Goal: Task Accomplishment & Management: Manage account settings

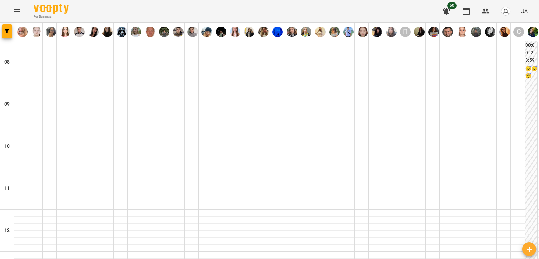
scroll to position [503, 0]
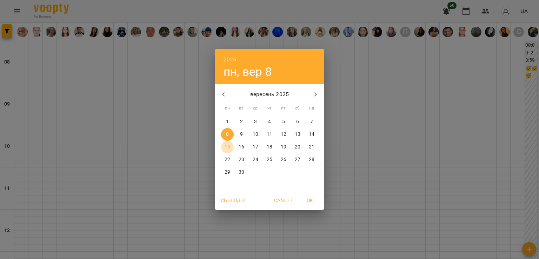
click at [222, 144] on span "15" at bounding box center [227, 147] width 13 height 7
type input "**********"
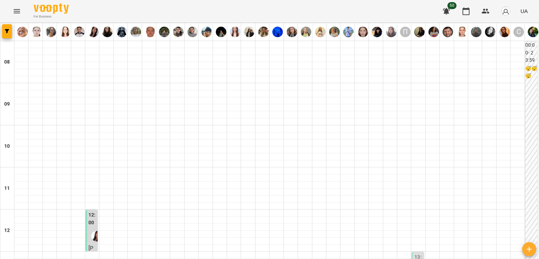
scroll to position [383, 0]
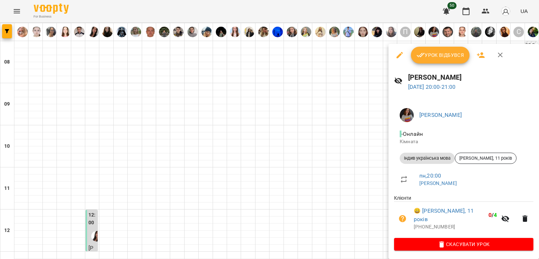
click at [372, 151] on div at bounding box center [269, 129] width 539 height 259
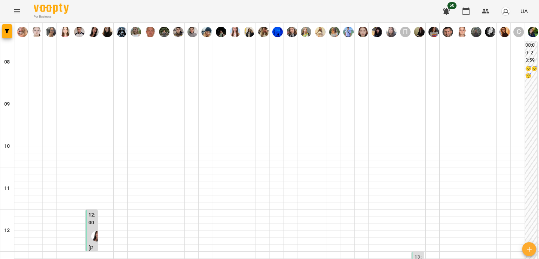
scroll to position [440, 0]
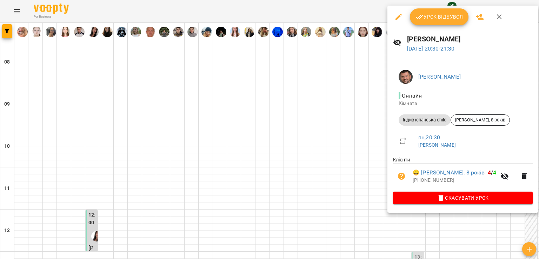
click at [321, 125] on div at bounding box center [269, 129] width 539 height 259
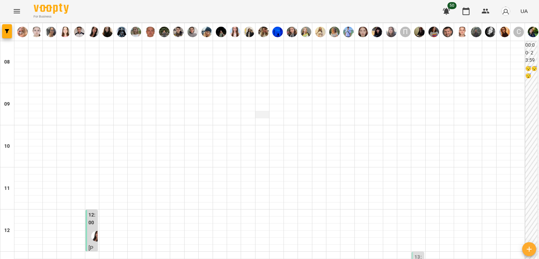
scroll to position [409, 0]
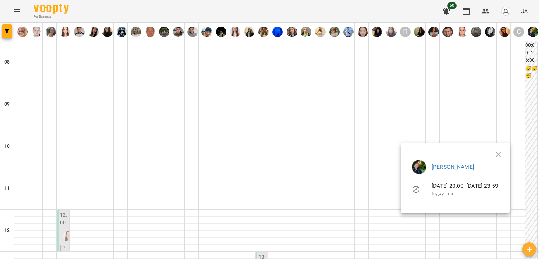
click at [439, 117] on div at bounding box center [269, 129] width 539 height 259
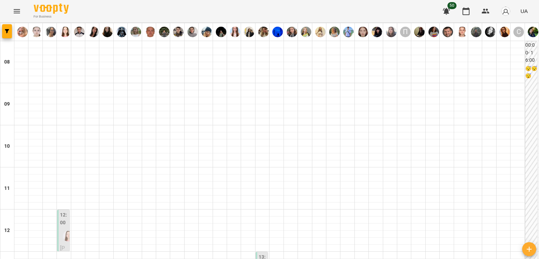
scroll to position [270, 0]
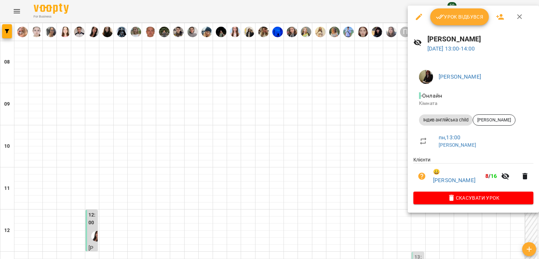
click at [440, 13] on icon "button" at bounding box center [440, 17] width 8 height 8
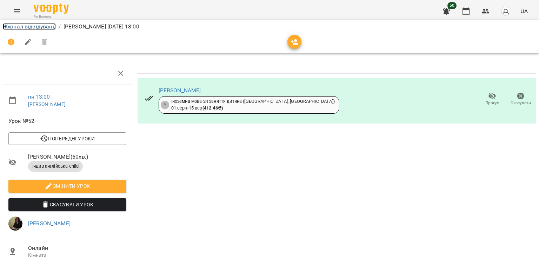
click at [27, 26] on link "Журнал відвідувань" at bounding box center [29, 26] width 53 height 7
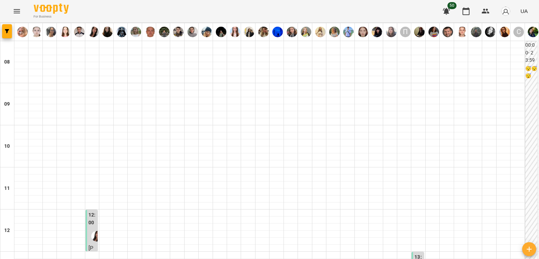
scroll to position [351, 0]
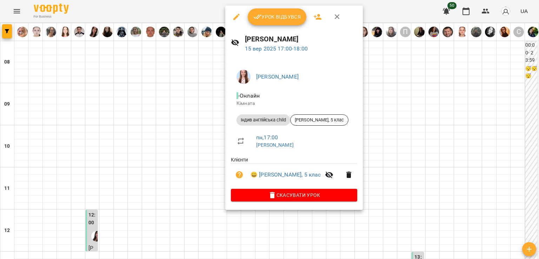
drag, startPoint x: 229, startPoint y: 97, endPoint x: 279, endPoint y: 194, distance: 109.6
click at [174, 112] on div at bounding box center [269, 129] width 539 height 259
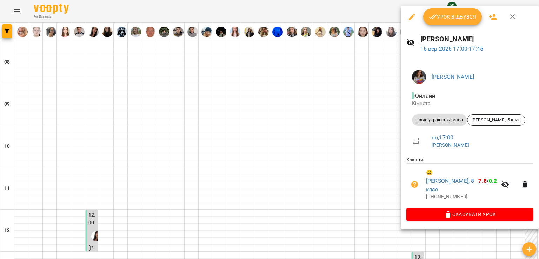
click at [365, 94] on div at bounding box center [269, 129] width 539 height 259
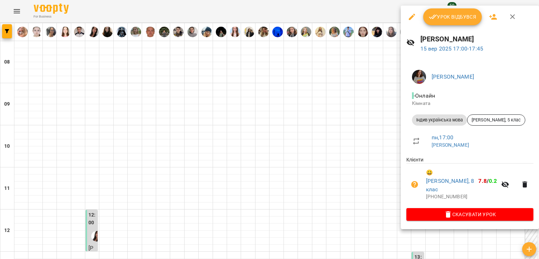
click at [285, 85] on div at bounding box center [269, 129] width 539 height 259
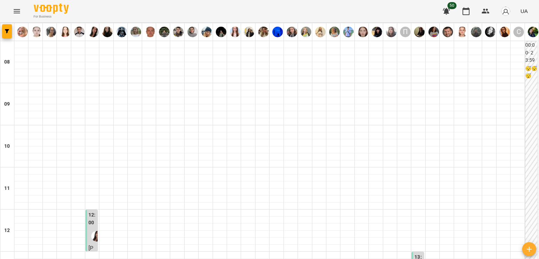
scroll to position [421, 0]
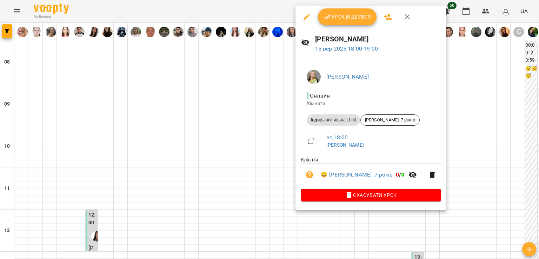
click at [232, 104] on div at bounding box center [269, 129] width 539 height 259
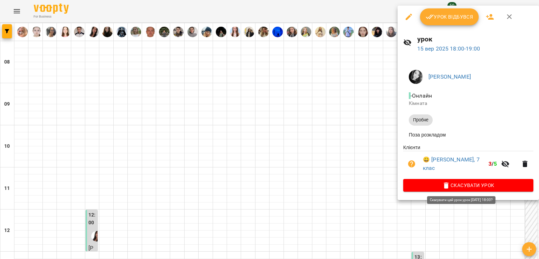
click at [464, 186] on span "Скасувати Урок" at bounding box center [468, 185] width 119 height 8
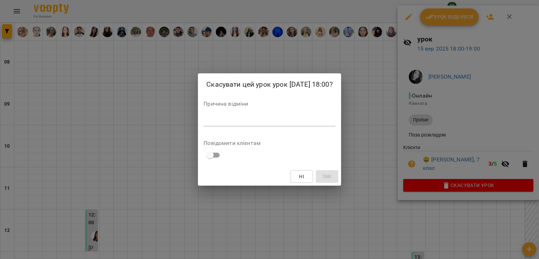
click at [321, 117] on textarea at bounding box center [270, 120] width 132 height 7
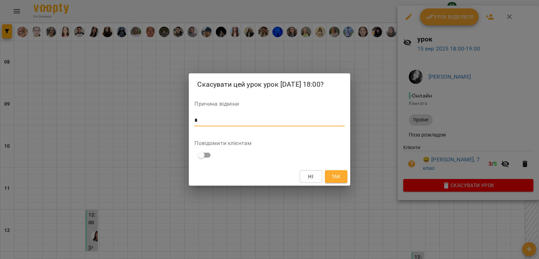
type textarea "*"
click at [336, 170] on button "Так" at bounding box center [336, 176] width 22 height 13
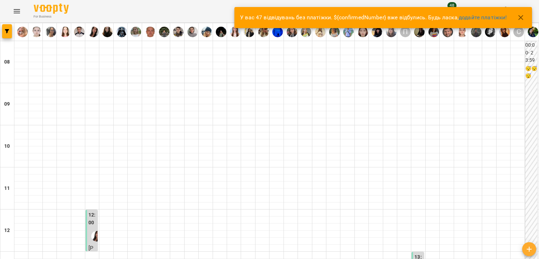
scroll to position [421, 0]
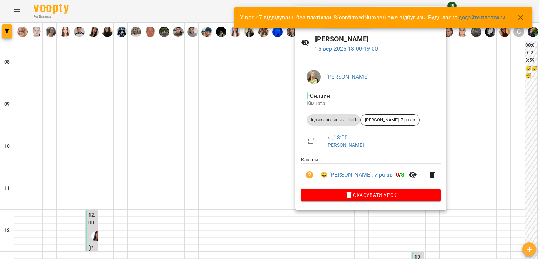
click at [68, 80] on div at bounding box center [269, 129] width 539 height 259
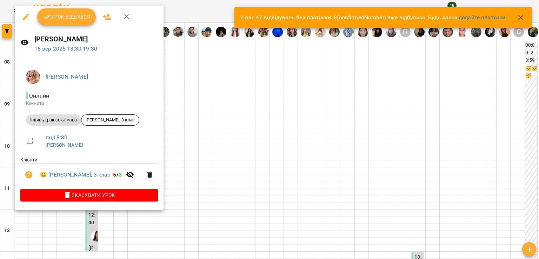
click at [209, 117] on div at bounding box center [269, 129] width 539 height 259
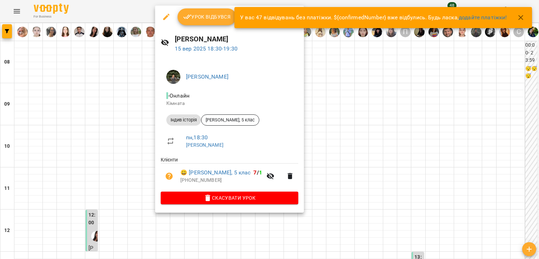
click at [150, 81] on div at bounding box center [269, 129] width 539 height 259
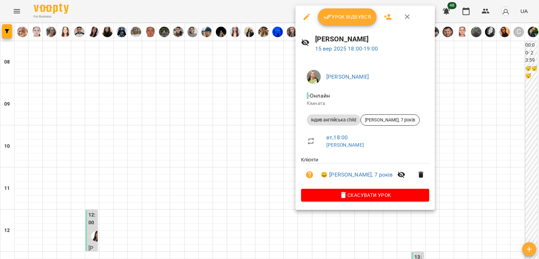
click at [239, 82] on div at bounding box center [269, 129] width 539 height 259
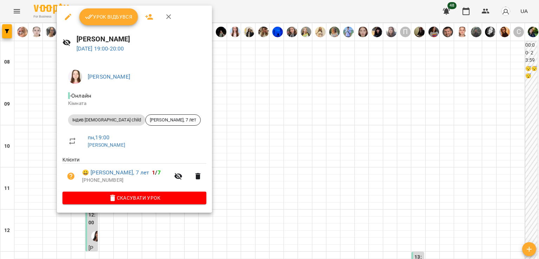
click at [215, 111] on div at bounding box center [269, 129] width 539 height 259
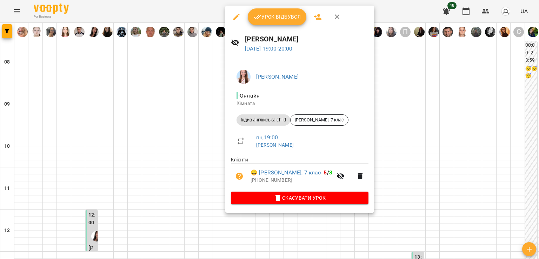
click at [205, 112] on div at bounding box center [269, 129] width 539 height 259
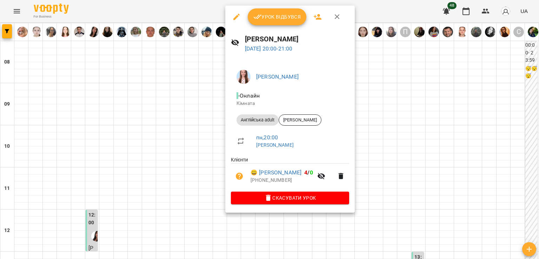
click at [200, 127] on div at bounding box center [269, 129] width 539 height 259
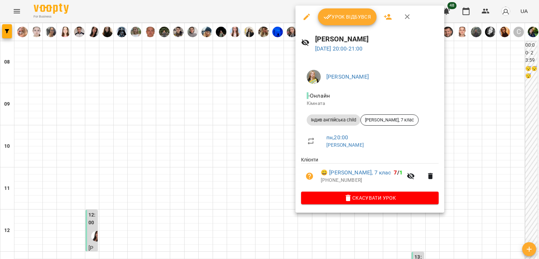
click at [258, 144] on div at bounding box center [269, 129] width 539 height 259
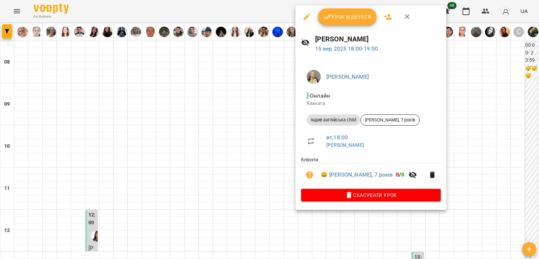
click at [256, 88] on div at bounding box center [269, 129] width 539 height 259
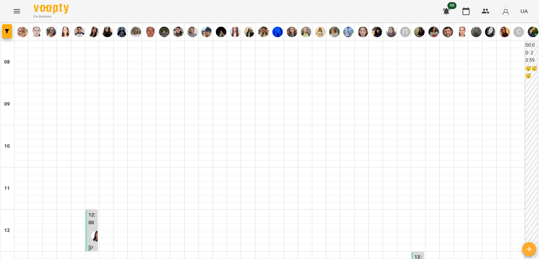
scroll to position [211, 0]
click at [20, 11] on icon "Menu" at bounding box center [17, 11] width 8 height 8
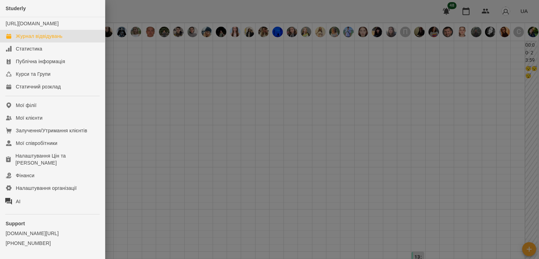
click at [151, 97] on div at bounding box center [269, 129] width 539 height 259
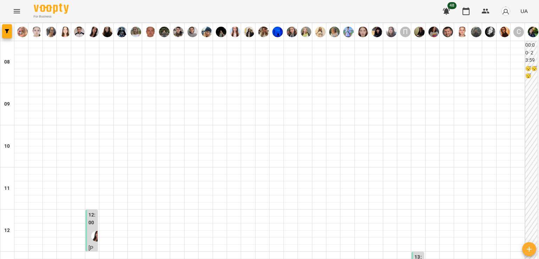
scroll to position [421, 0]
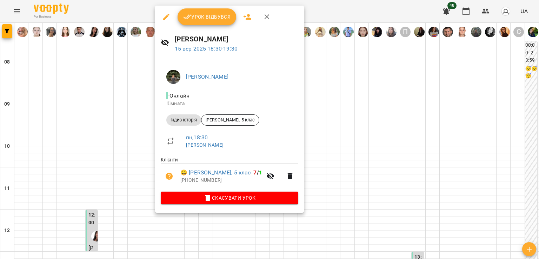
click at [140, 134] on div at bounding box center [269, 129] width 539 height 259
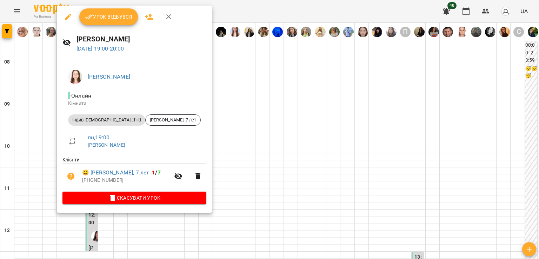
click at [35, 107] on div at bounding box center [269, 129] width 539 height 259
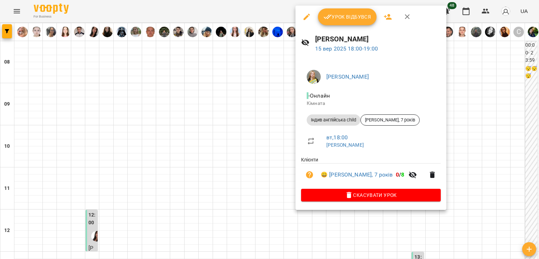
click at [213, 89] on div at bounding box center [269, 129] width 539 height 259
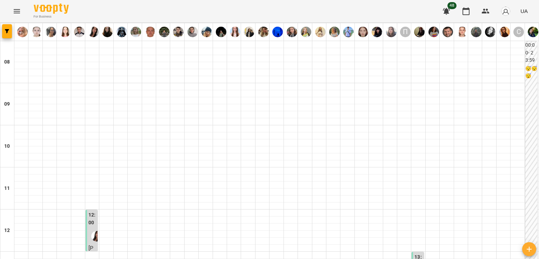
scroll to position [316, 0]
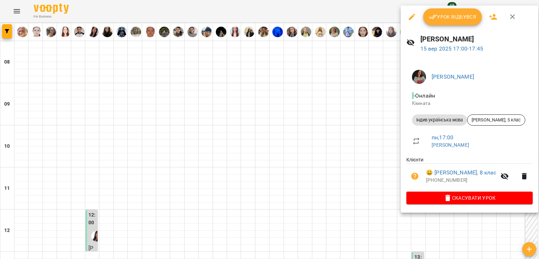
click at [340, 115] on div at bounding box center [269, 129] width 539 height 259
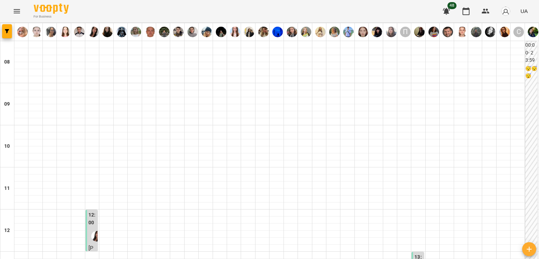
scroll to position [421, 0]
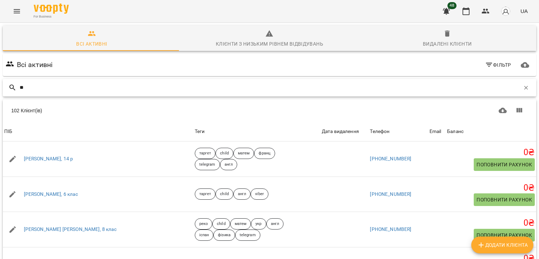
type input "*"
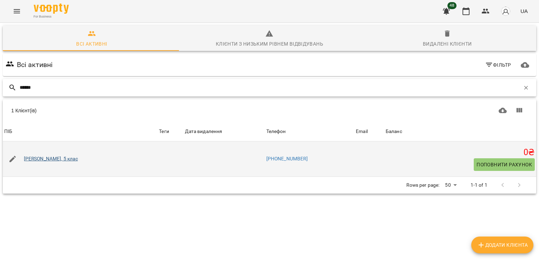
type input "******"
click at [71, 160] on link "[PERSON_NAME], 5 клас" at bounding box center [51, 159] width 54 height 7
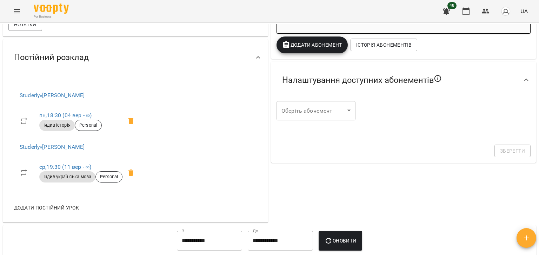
scroll to position [211, 0]
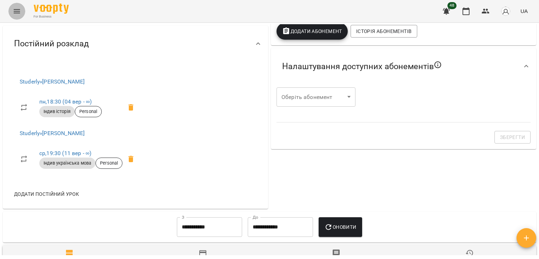
click at [15, 8] on icon "Menu" at bounding box center [17, 11] width 8 height 8
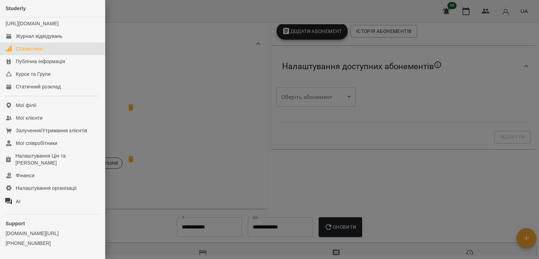
click at [36, 55] on link "Статистика" at bounding box center [52, 48] width 105 height 13
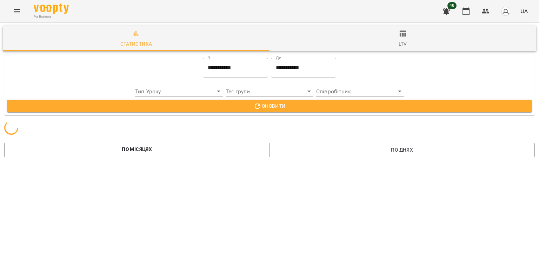
click at [15, 10] on icon "Menu" at bounding box center [17, 11] width 8 height 8
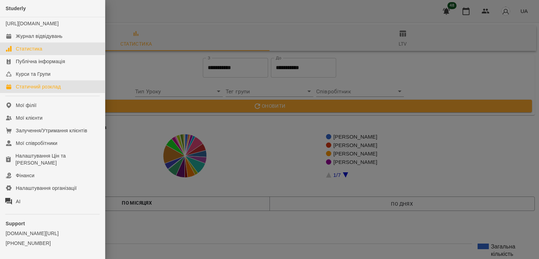
click at [46, 90] on div "Статичний розклад" at bounding box center [38, 86] width 45 height 7
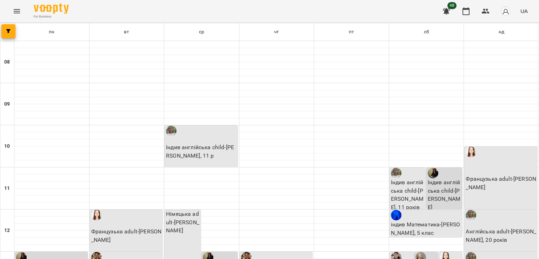
scroll to position [351, 0]
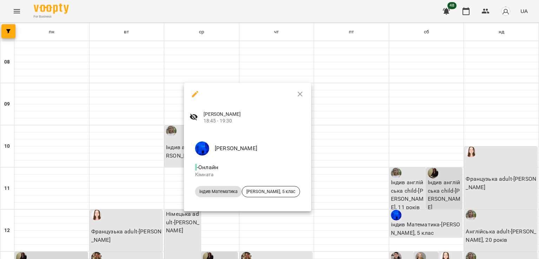
click at [168, 148] on div at bounding box center [269, 129] width 539 height 259
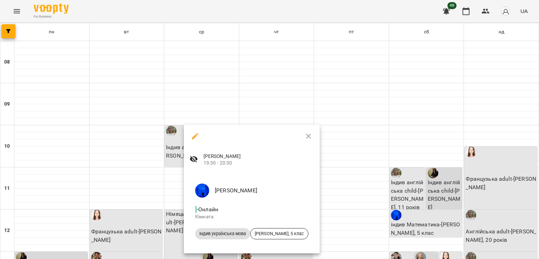
click at [173, 176] on div at bounding box center [269, 129] width 539 height 259
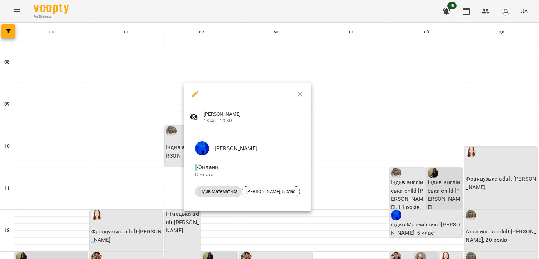
click at [163, 147] on div at bounding box center [269, 129] width 539 height 259
